Goal: Task Accomplishment & Management: Manage account settings

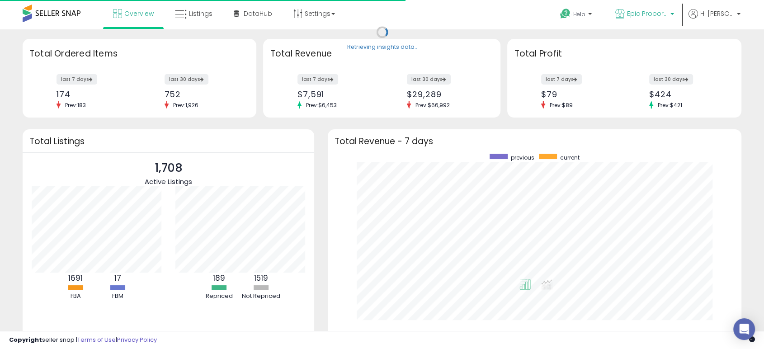
click at [640, 12] on span "Epic Proportions CA" at bounding box center [647, 13] width 41 height 9
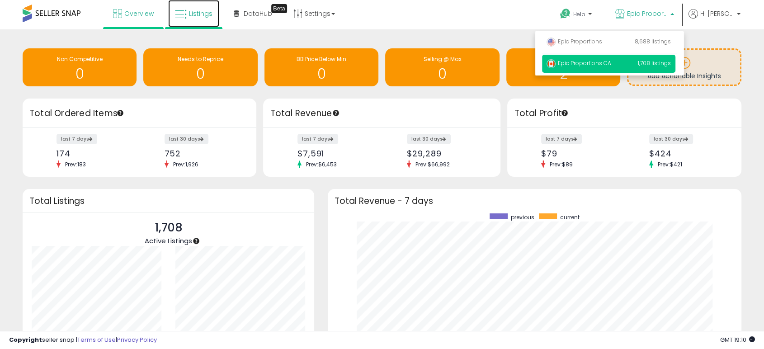
click at [197, 14] on span "Listings" at bounding box center [201, 13] width 24 height 9
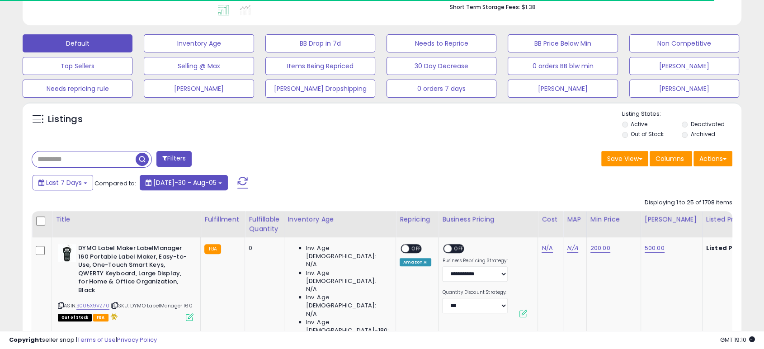
scroll to position [251, 0]
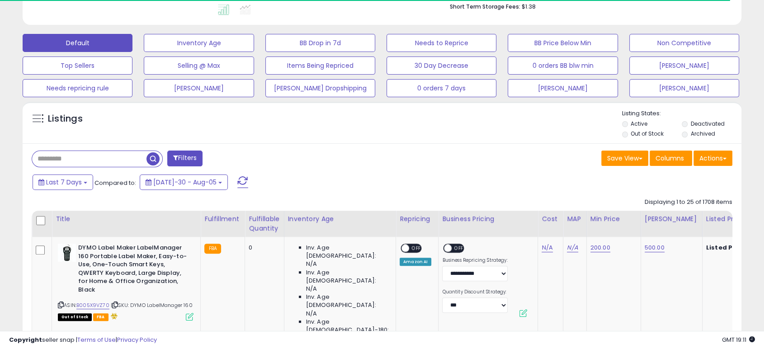
click at [122, 155] on input "text" at bounding box center [89, 159] width 114 height 16
paste input "**********"
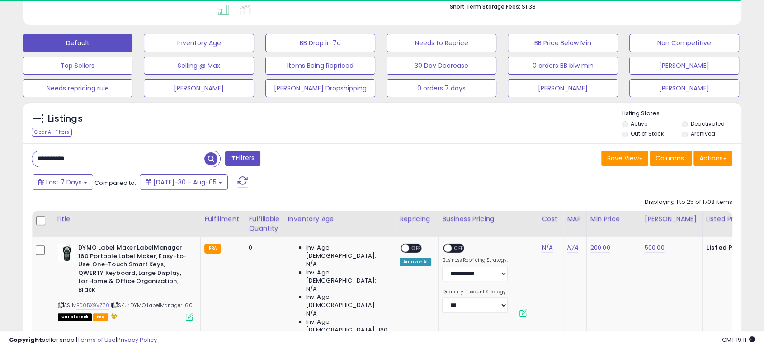
type input "**********"
click at [206, 159] on span "button" at bounding box center [210, 158] width 13 height 13
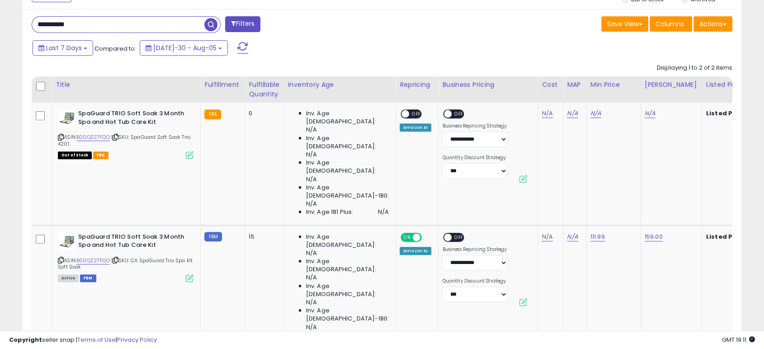
scroll to position [185, 416]
click at [62, 258] on icon at bounding box center [61, 260] width 6 height 5
click at [98, 257] on link "B00QZ27FQO" at bounding box center [92, 261] width 33 height 8
click at [591, 118] on link "111.99" at bounding box center [596, 113] width 11 height 9
drag, startPoint x: 546, startPoint y: 178, endPoint x: 492, endPoint y: 178, distance: 53.8
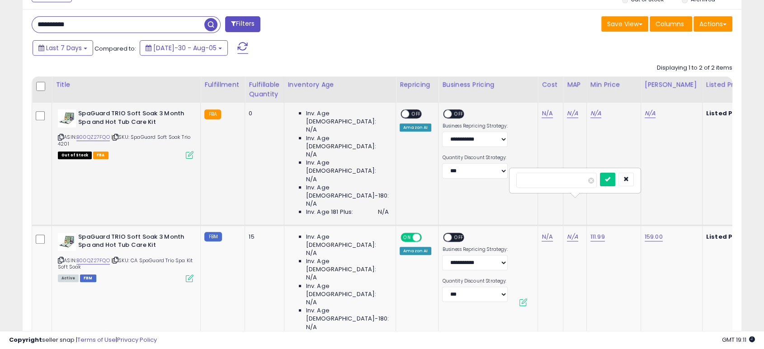
click at [492, 178] on tbody "SpaGuard TRIO Soft Soak 3 Month Spa and Hot Tub Care Kit ASIN: B00QZ27FQO | SKU…" at bounding box center [437, 226] width 811 height 246
click at [634, 182] on button "button" at bounding box center [626, 180] width 15 height 14
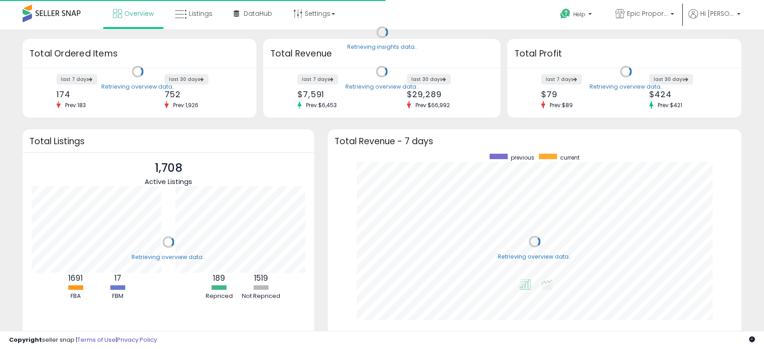
scroll to position [171, 395]
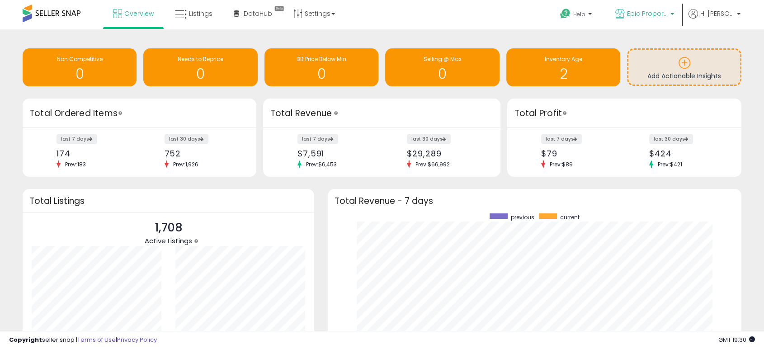
click at [668, 17] on span "Epic Proportions CA" at bounding box center [647, 13] width 41 height 9
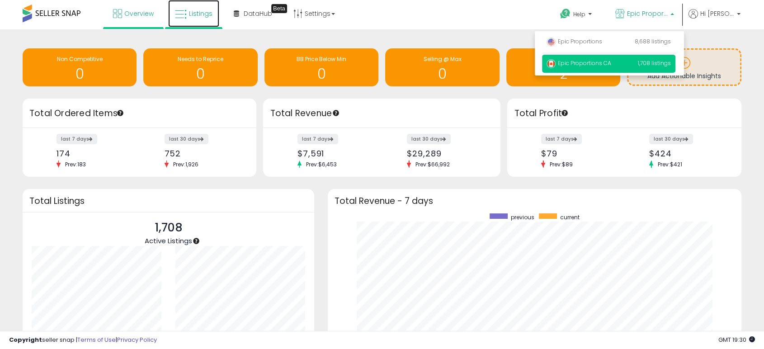
click at [190, 14] on span "Listings" at bounding box center [201, 13] width 24 height 9
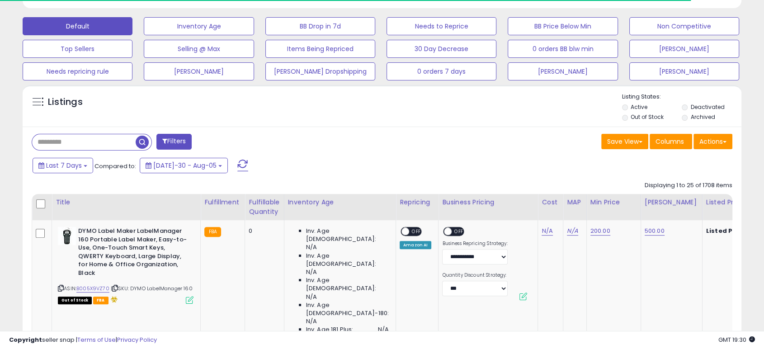
scroll to position [251, 0]
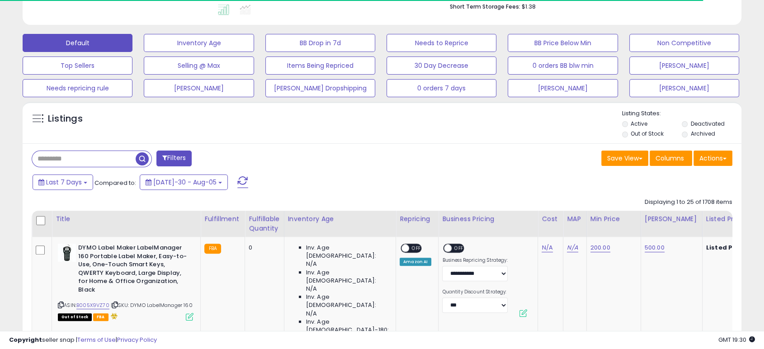
click at [120, 155] on input "text" at bounding box center [84, 159] width 104 height 16
paste input "**********"
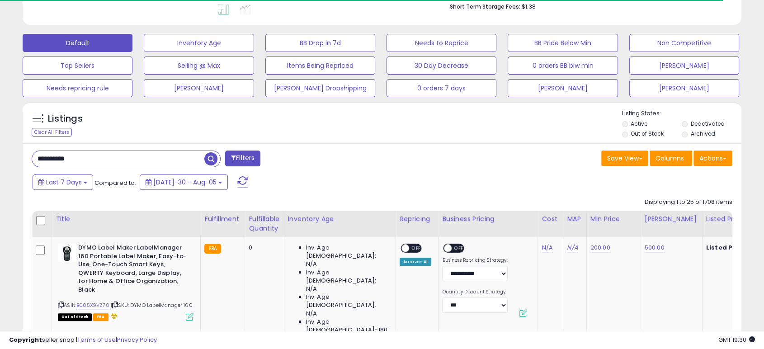
type input "**********"
click at [212, 157] on span "button" at bounding box center [210, 158] width 13 height 13
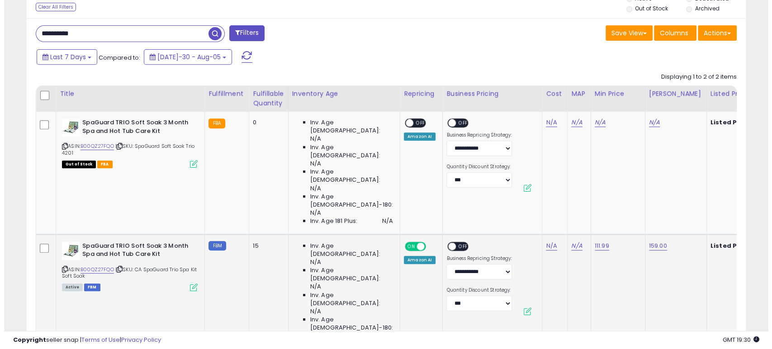
scroll to position [393, 0]
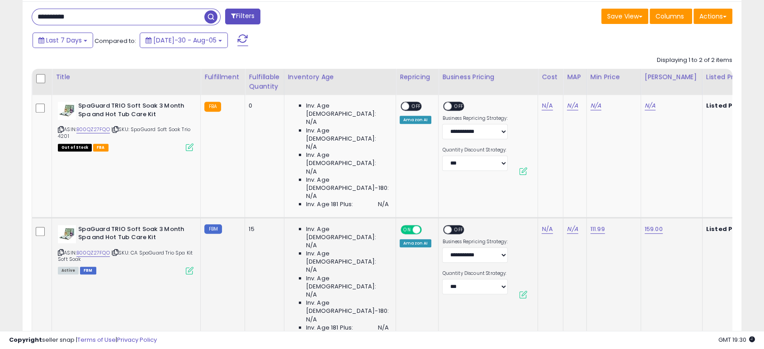
click at [196, 233] on td "SpaGuard TRIO Soft Soak 3 Month Spa and Hot Tub Care Kit ASIN: B00QZ27FQO | SKU…" at bounding box center [126, 279] width 149 height 123
click at [186, 267] on icon at bounding box center [190, 271] width 8 height 8
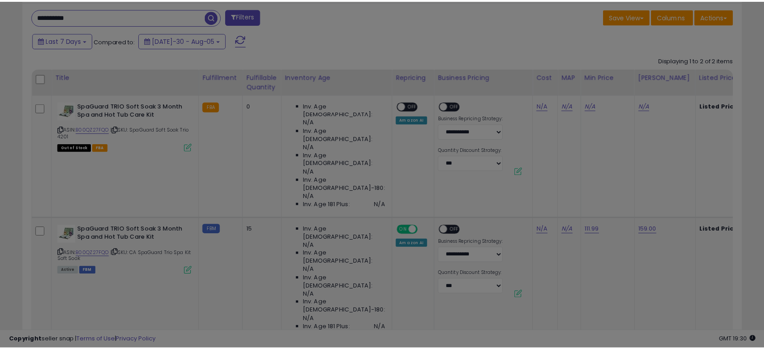
scroll to position [185, 421]
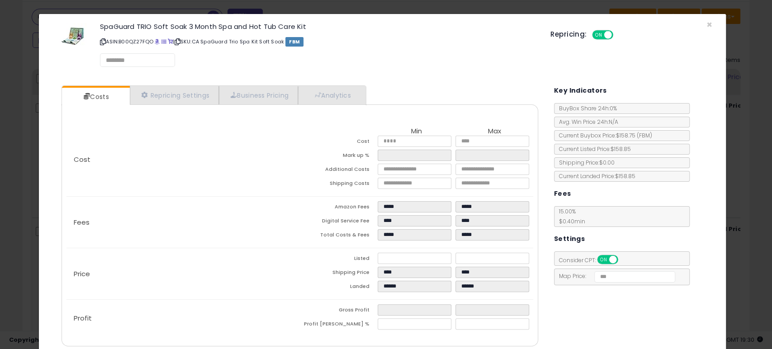
select select "*********"
click at [176, 94] on link "Repricing Settings" at bounding box center [175, 95] width 90 height 19
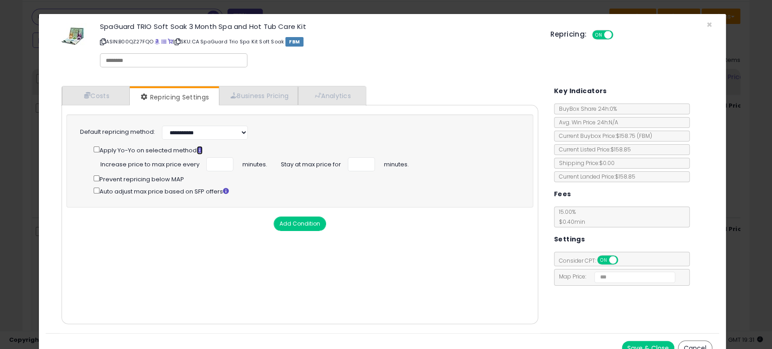
click at [199, 151] on icon at bounding box center [200, 150] width 6 height 6
click at [201, 149] on icon at bounding box center [200, 150] width 6 height 6
click at [706, 25] on span "×" at bounding box center [709, 24] width 6 height 13
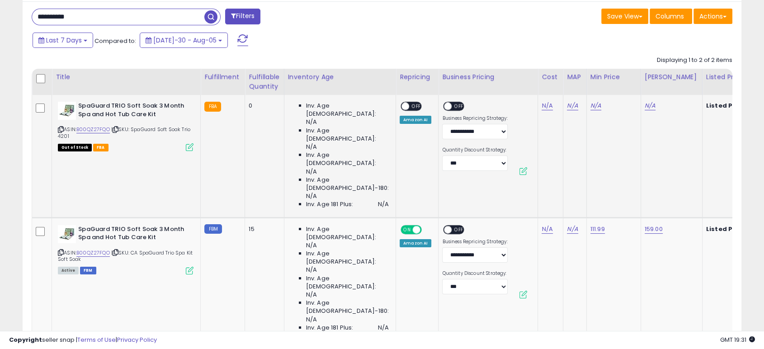
scroll to position [452047, 451815]
click at [98, 249] on link "B00QZ27FQO" at bounding box center [92, 253] width 33 height 8
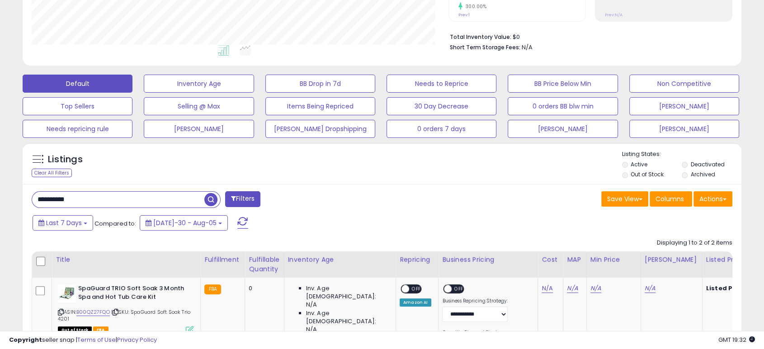
scroll to position [0, 0]
